Goal: Information Seeking & Learning: Find specific fact

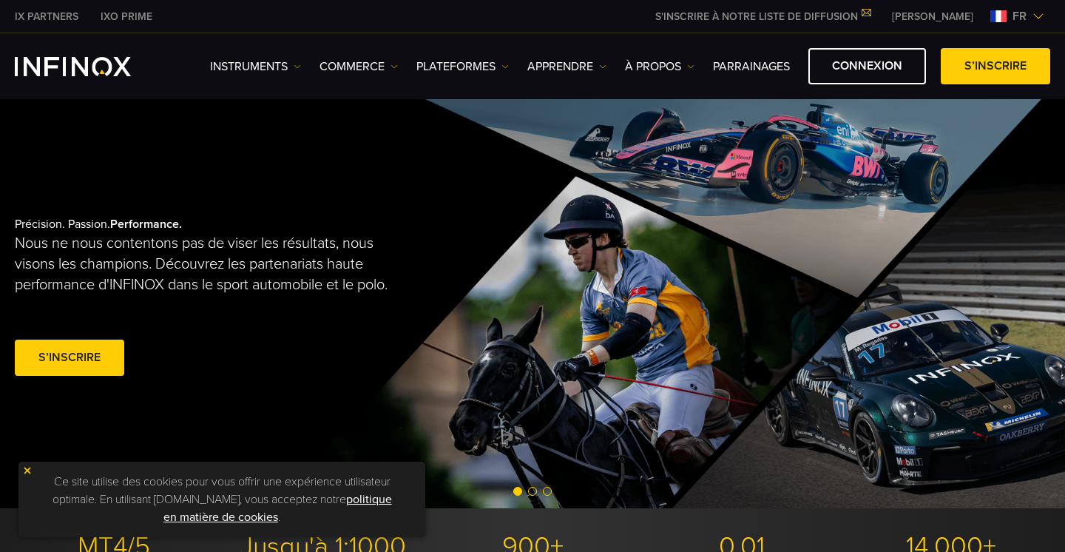
click at [88, 58] on img "INFINOX Logo" at bounding box center [73, 66] width 116 height 19
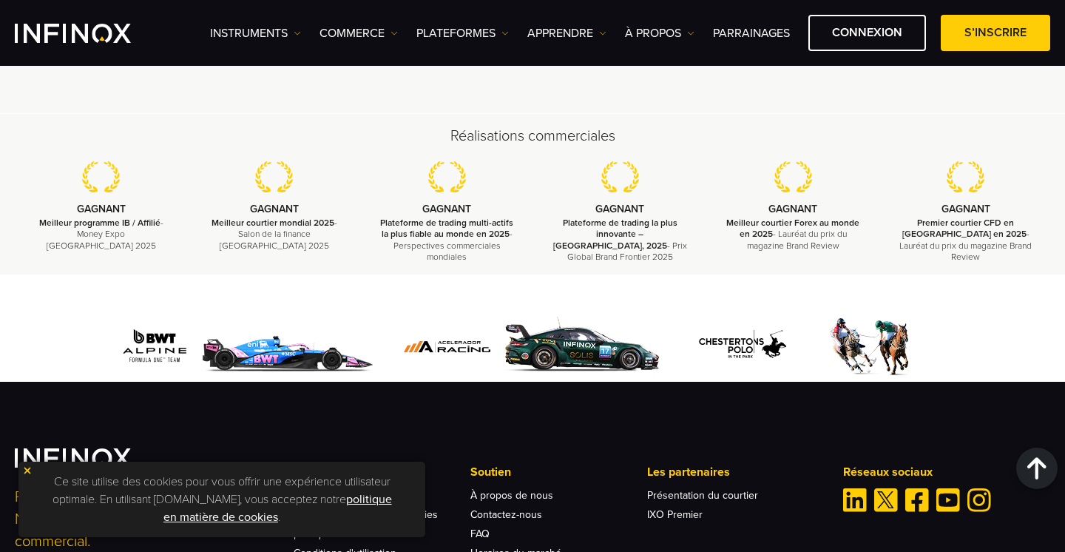
scroll to position [4900, 0]
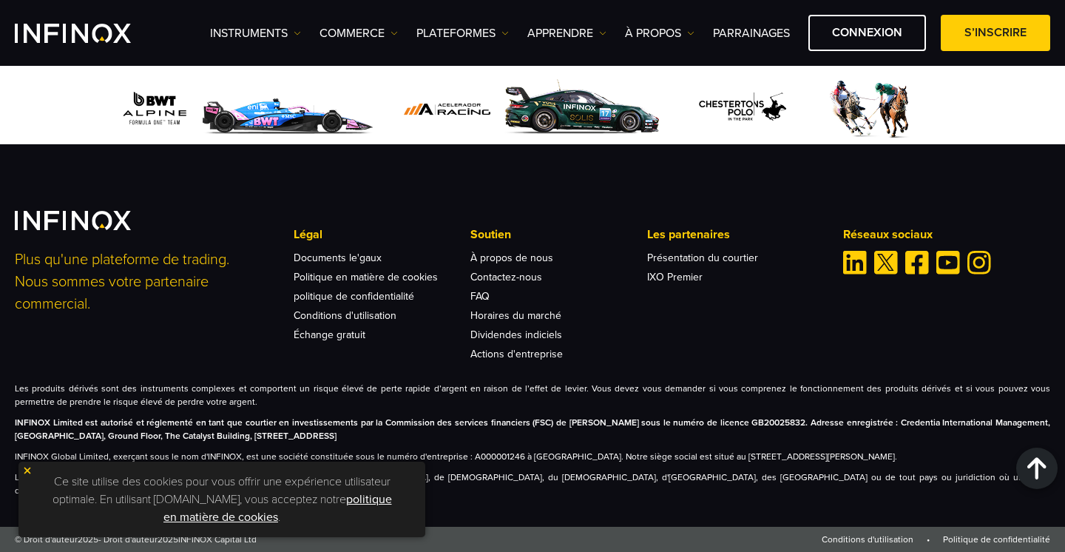
click at [27, 468] on img at bounding box center [27, 470] width 10 height 10
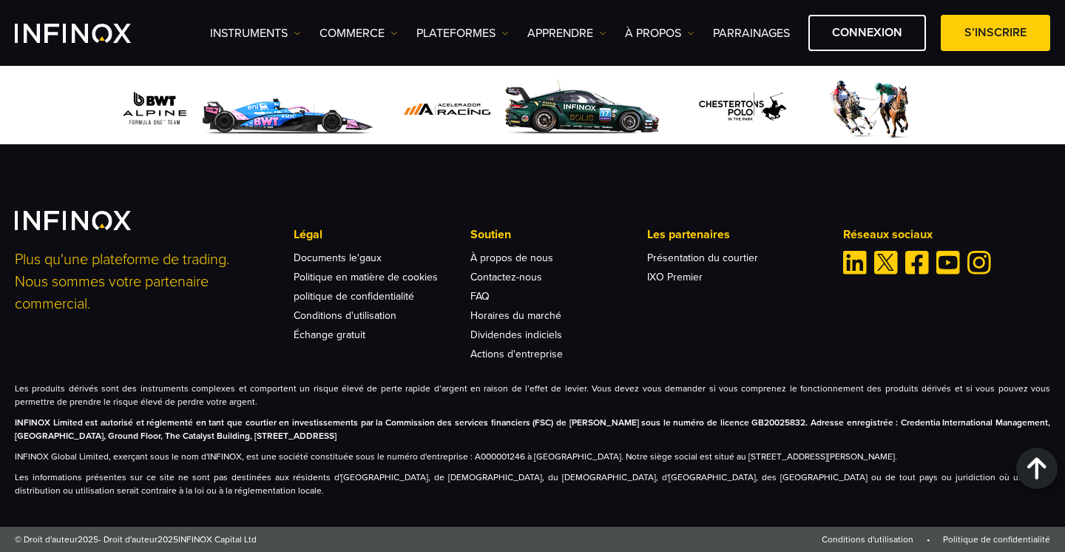
scroll to position [0, 0]
click at [530, 264] on link "À propos de nous" at bounding box center [512, 258] width 83 height 13
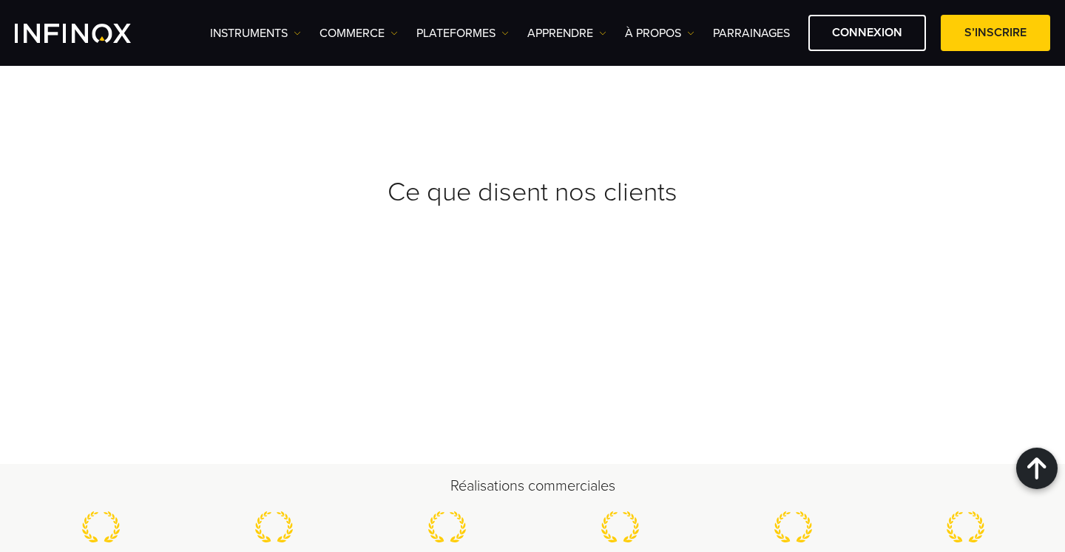
scroll to position [5750, 0]
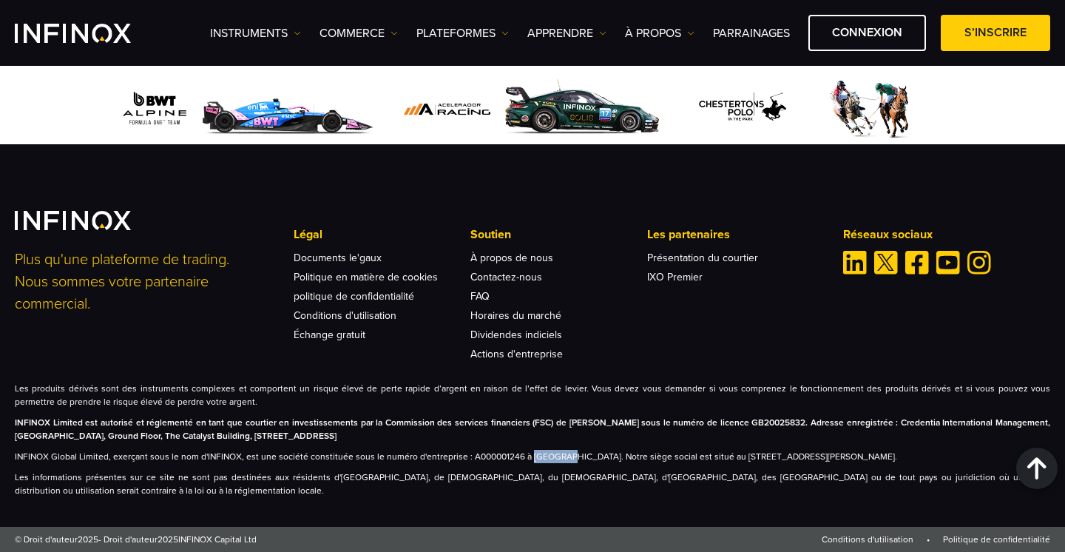
drag, startPoint x: 553, startPoint y: 471, endPoint x: 522, endPoint y: 474, distance: 30.6
click at [522, 463] on p "INFINOX Global Limited, exerçant sous le nom d'INFINOX, est une société constit…" at bounding box center [533, 456] width 1036 height 13
copy p "Anguilla"
